Goal: Task Accomplishment & Management: Manage account settings

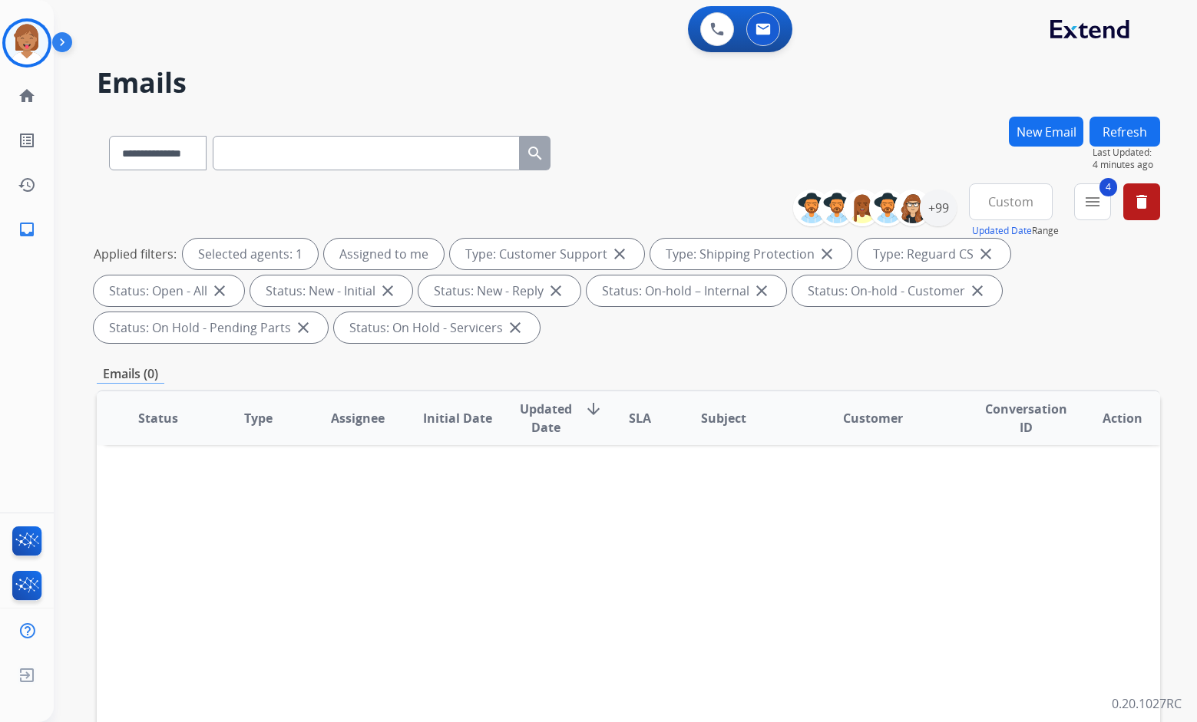
select select "**********"
click at [28, 233] on mat-icon "inbox" at bounding box center [27, 229] width 18 height 18
click at [25, 104] on mat-icon "home" at bounding box center [27, 96] width 18 height 18
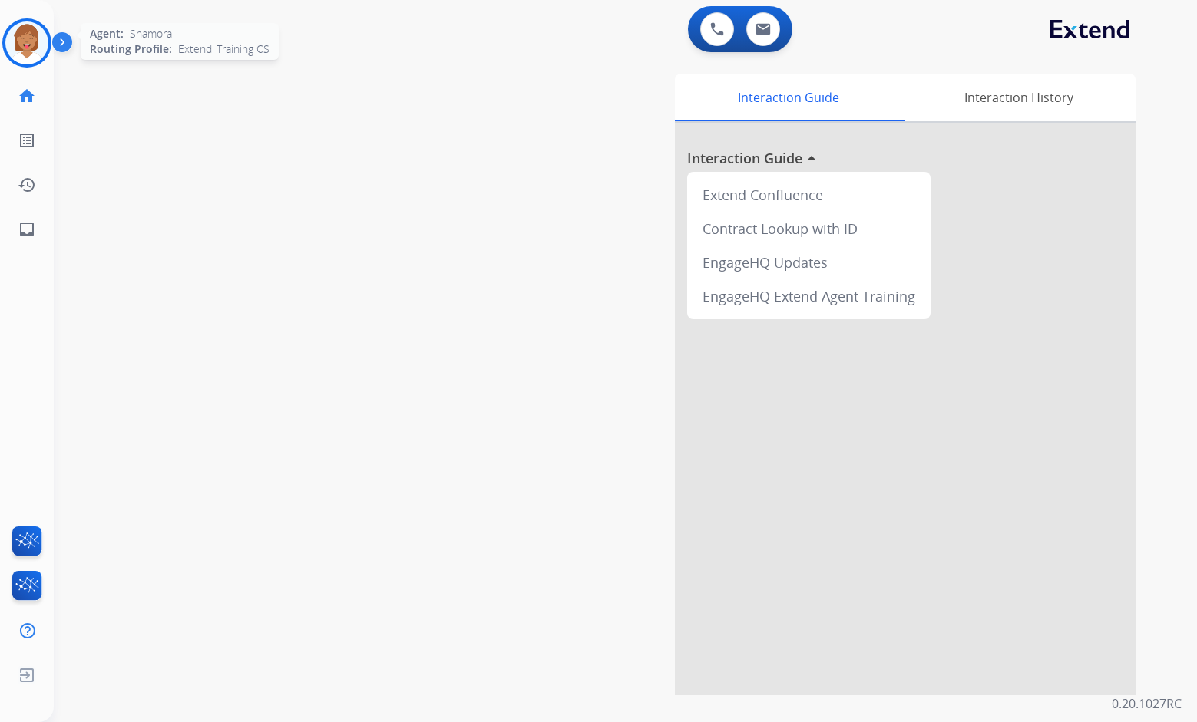
click at [22, 42] on img at bounding box center [26, 42] width 43 height 43
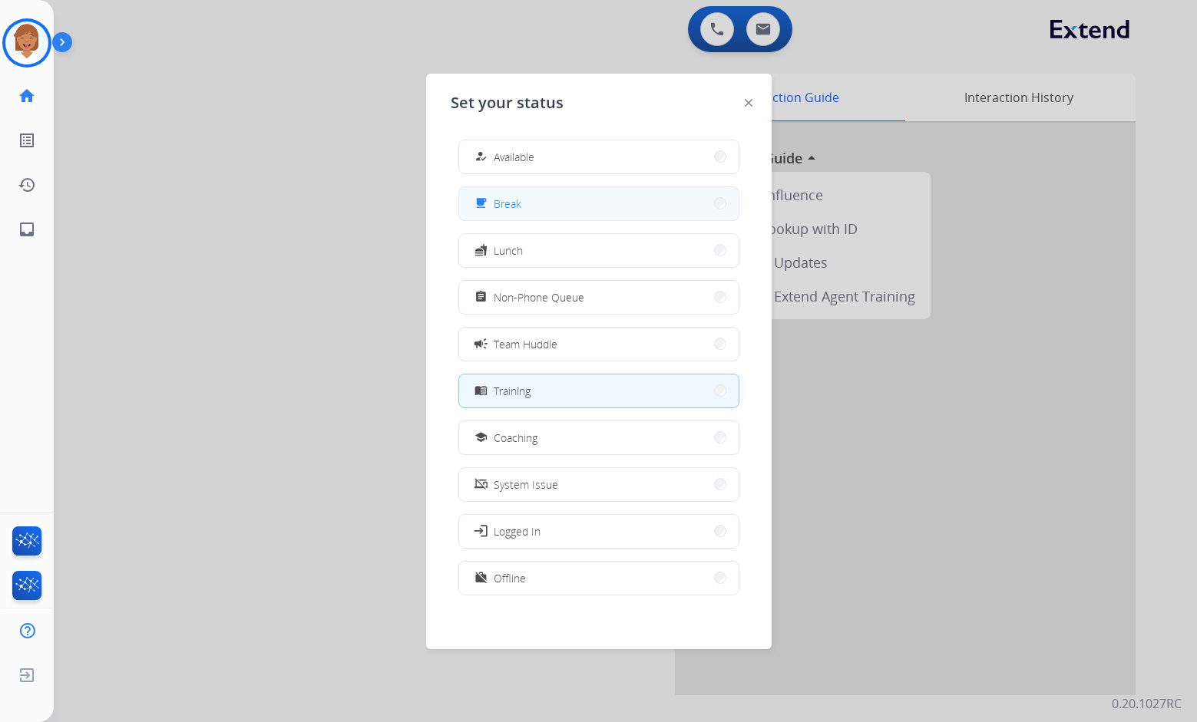
click at [586, 216] on button "free_breakfast Break" at bounding box center [598, 203] width 279 height 33
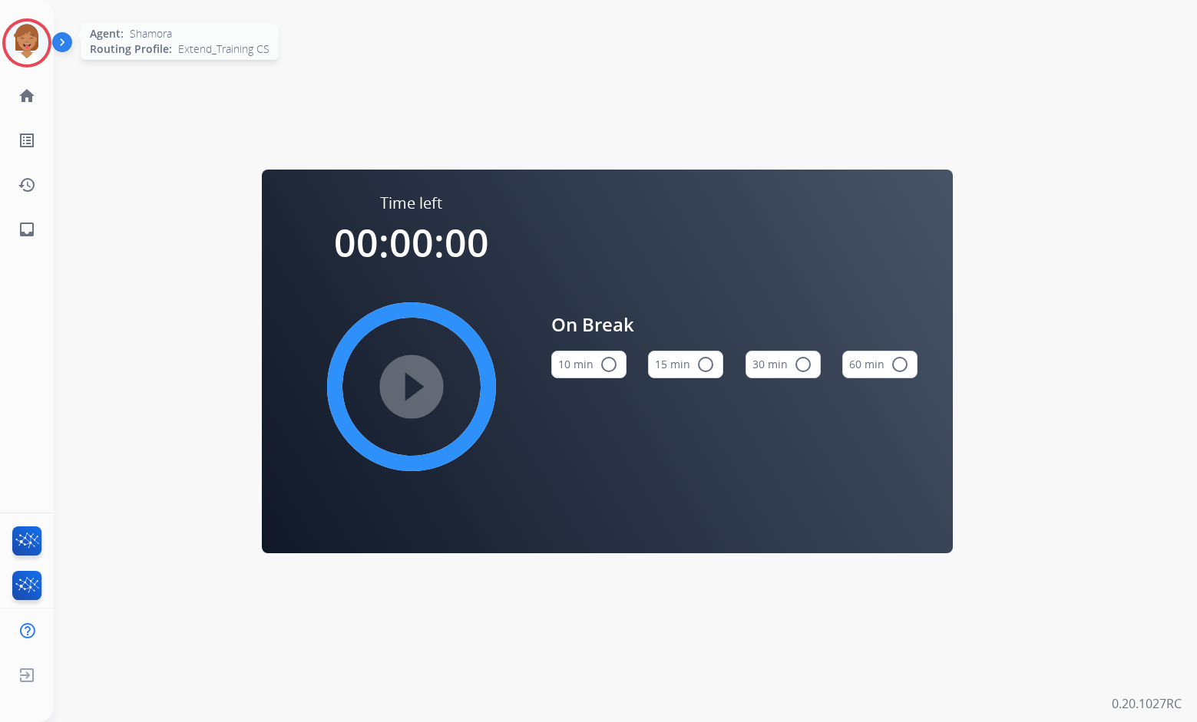
click at [25, 48] on img at bounding box center [26, 42] width 43 height 43
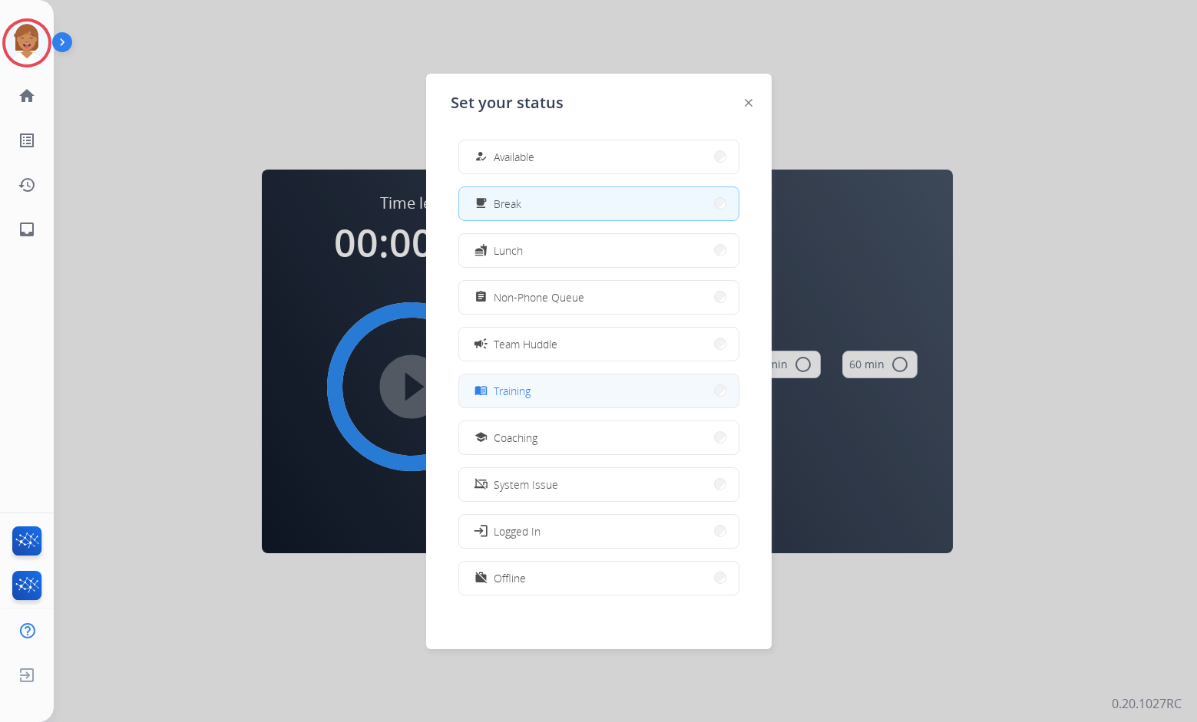
click at [522, 385] on span "Training" at bounding box center [512, 391] width 37 height 16
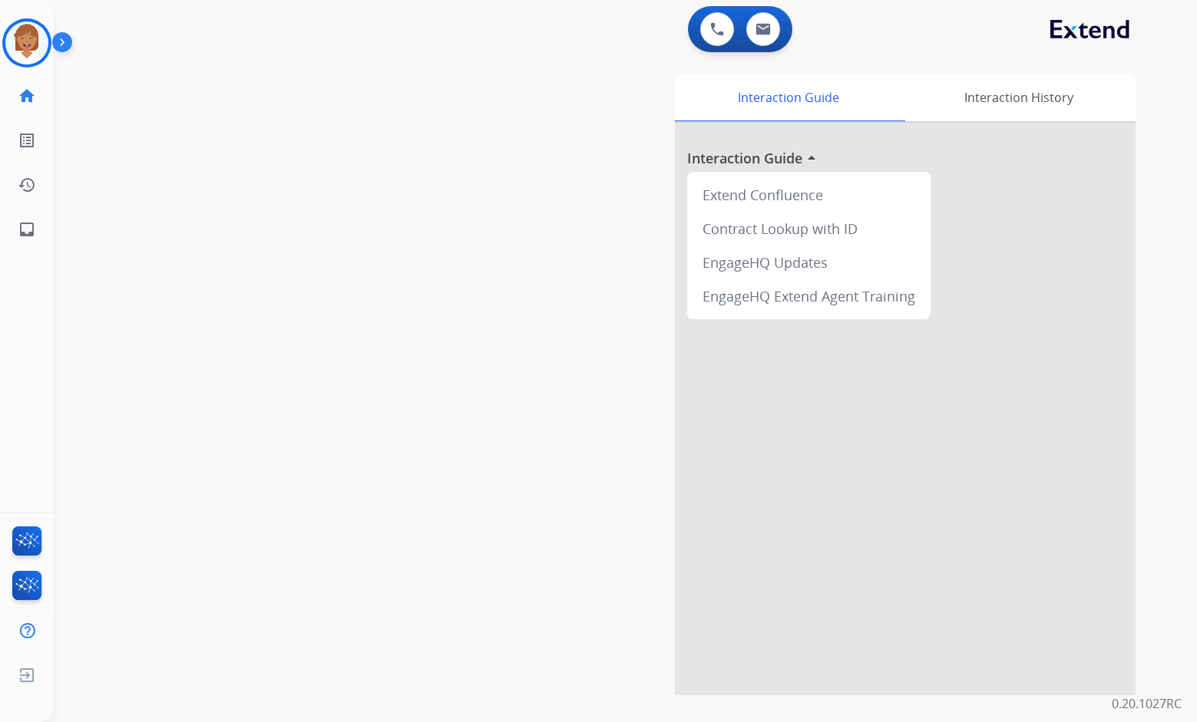
click at [321, 193] on div "swap_horiz Break voice bridge close_fullscreen Connect 3-Way Call merge_type Se…" at bounding box center [607, 375] width 1106 height 640
